Goal: Information Seeking & Learning: Learn about a topic

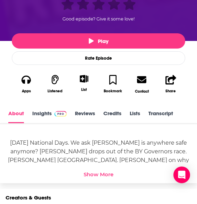
scroll to position [1, 0]
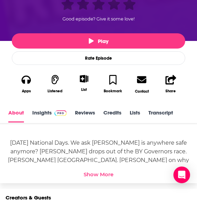
click at [99, 178] on div "Show More" at bounding box center [99, 174] width 30 height 7
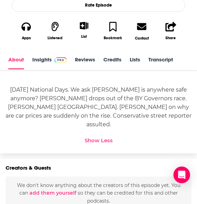
scroll to position [227, 0]
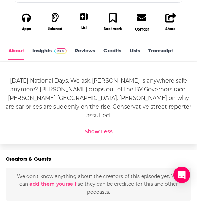
click at [160, 59] on link "Transcript" at bounding box center [161, 53] width 25 height 13
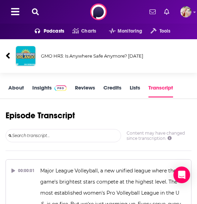
click at [41, 88] on link "Insights" at bounding box center [49, 90] width 34 height 13
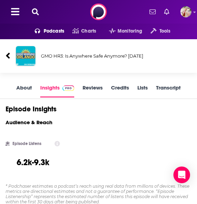
click at [24, 88] on link "About" at bounding box center [24, 90] width 16 height 13
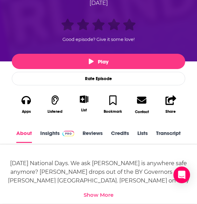
scroll to position [144, 0]
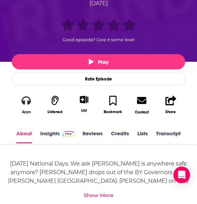
drag, startPoint x: 26, startPoint y: 115, endPoint x: 20, endPoint y: 113, distance: 6.1
click at [20, 113] on button "Apps" at bounding box center [26, 104] width 29 height 27
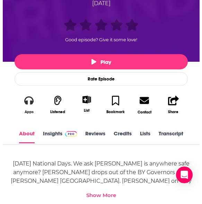
scroll to position [0, 0]
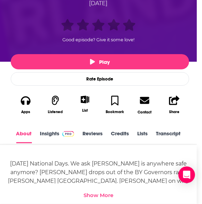
click at [193, 8] on div "Play episode with Podchaser Podcast Guru Player FM Spotify Podbean Castbox" at bounding box center [101, 102] width 202 height 204
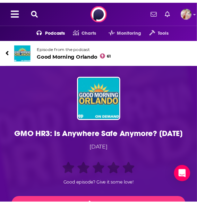
scroll to position [144, 0]
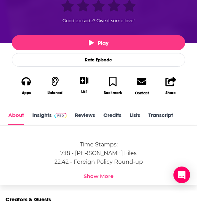
scroll to position [199, 0]
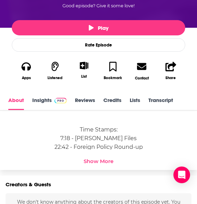
click at [163, 102] on link "Transcript" at bounding box center [161, 103] width 25 height 13
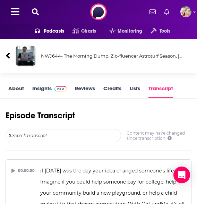
click at [43, 90] on link "Insights" at bounding box center [49, 91] width 34 height 13
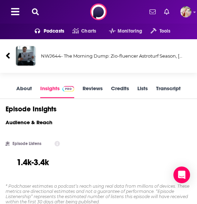
click at [22, 88] on link "About" at bounding box center [24, 91] width 16 height 13
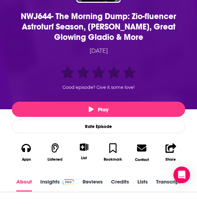
scroll to position [117, 0]
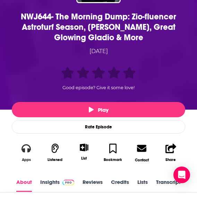
click at [19, 147] on button "Apps" at bounding box center [26, 152] width 29 height 27
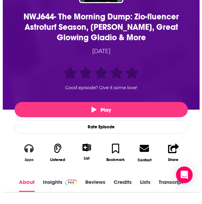
scroll to position [0, 0]
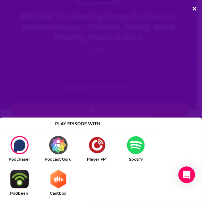
click at [134, 144] on img "Podchaser Dialog" at bounding box center [136, 145] width 39 height 18
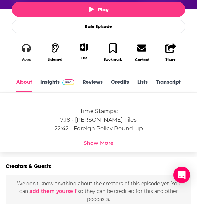
scroll to position [218, 0]
